Goal: Complete application form

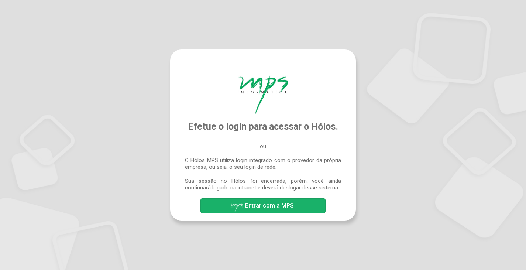
click at [271, 208] on span "Entrar com a MPS" at bounding box center [269, 205] width 49 height 7
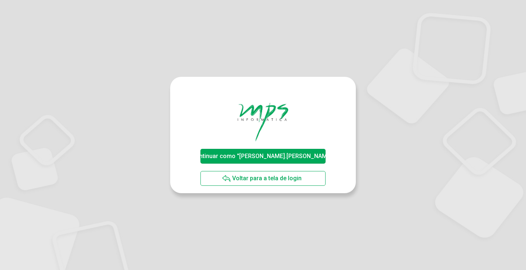
click at [263, 156] on span "Continuar como "[PERSON_NAME].[PERSON_NAME]"" at bounding box center [262, 155] width 143 height 7
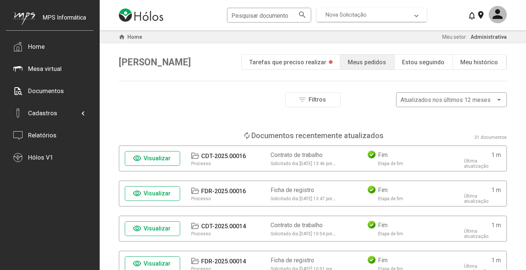
click at [359, 15] on span "Nova Solicitação" at bounding box center [345, 14] width 41 height 7
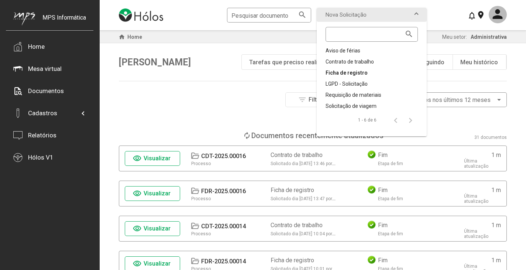
click at [351, 74] on div "Ficha de registro" at bounding box center [371, 72] width 92 height 7
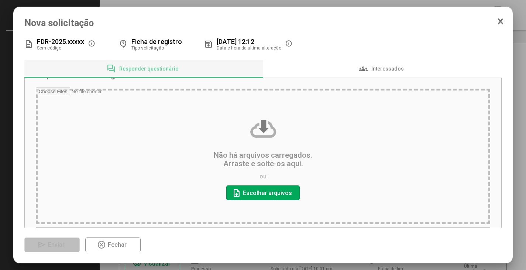
scroll to position [55, 0]
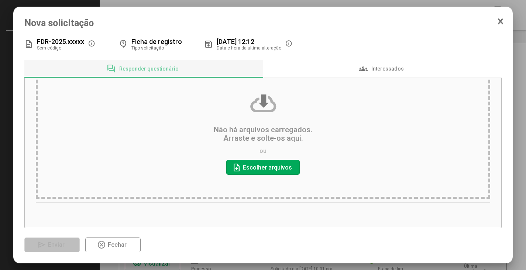
click at [262, 169] on input "file" at bounding box center [263, 132] width 455 height 140
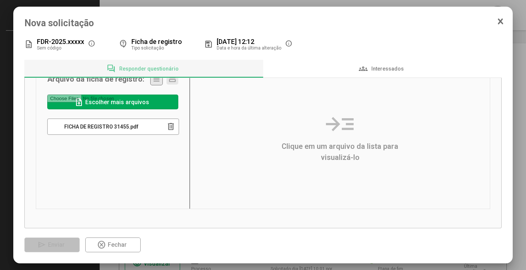
scroll to position [28, 0]
click at [500, 22] on icon at bounding box center [500, 21] width 4 height 5
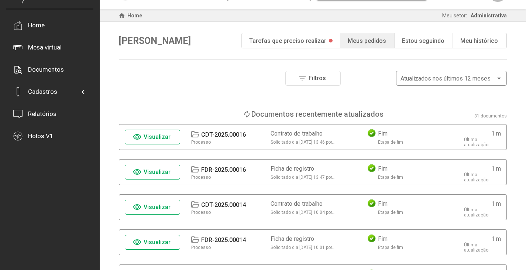
scroll to position [0, 0]
